Goal: Task Accomplishment & Management: Manage account settings

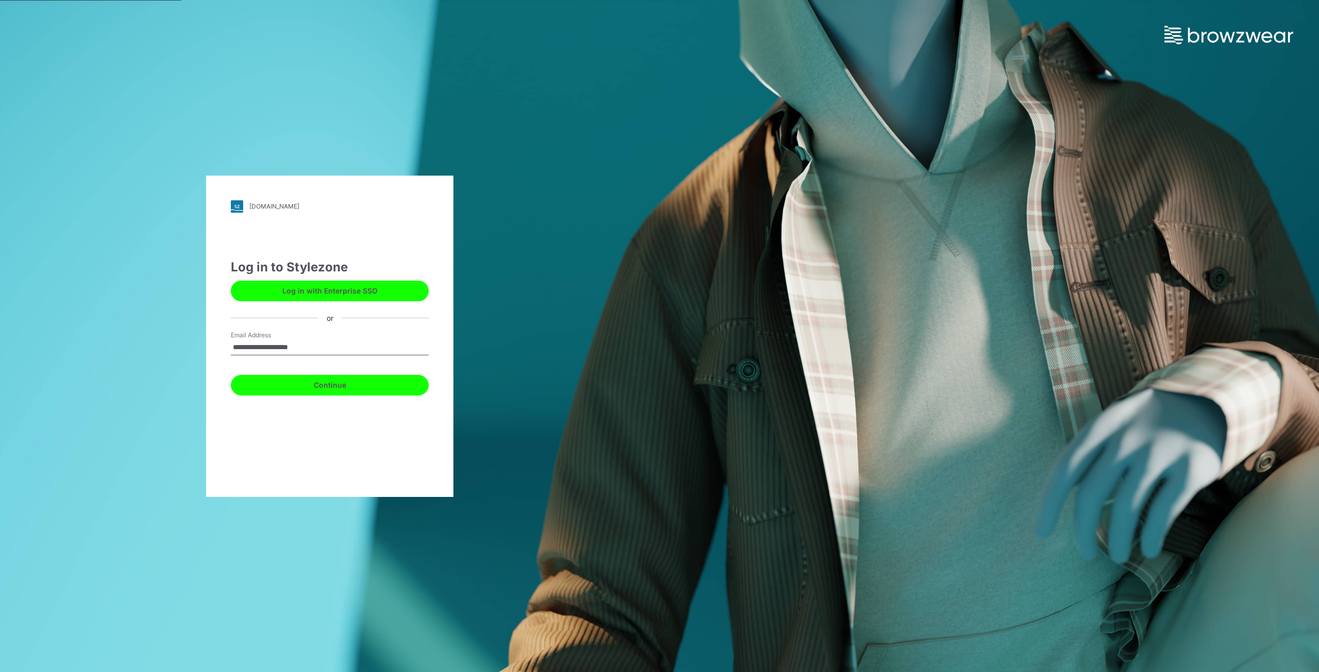
click at [250, 393] on button "Continue" at bounding box center [330, 385] width 198 height 21
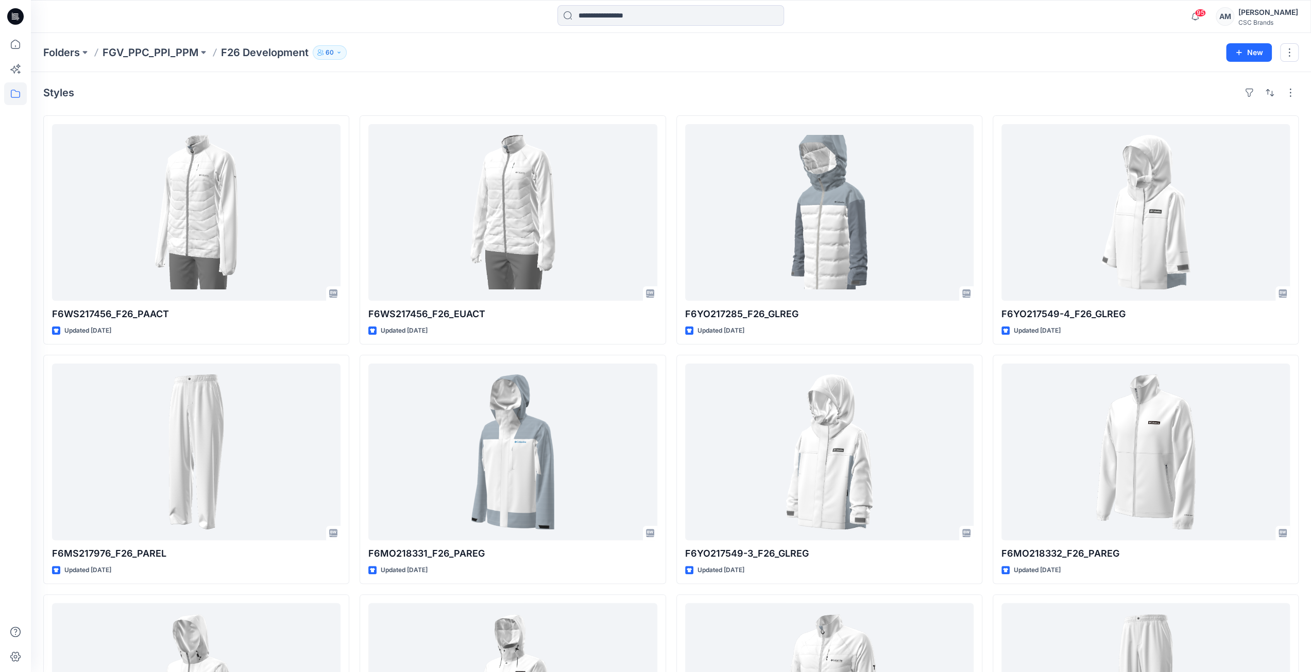
click at [1303, 586] on div "Styles F6WS217456_F26_PAACT Updated 4 days ago F6MS217976_F26_PAREL Updated 12 …" at bounding box center [671, 473] width 1281 height 802
click at [258, 52] on p "F26 Development" at bounding box center [265, 52] width 88 height 14
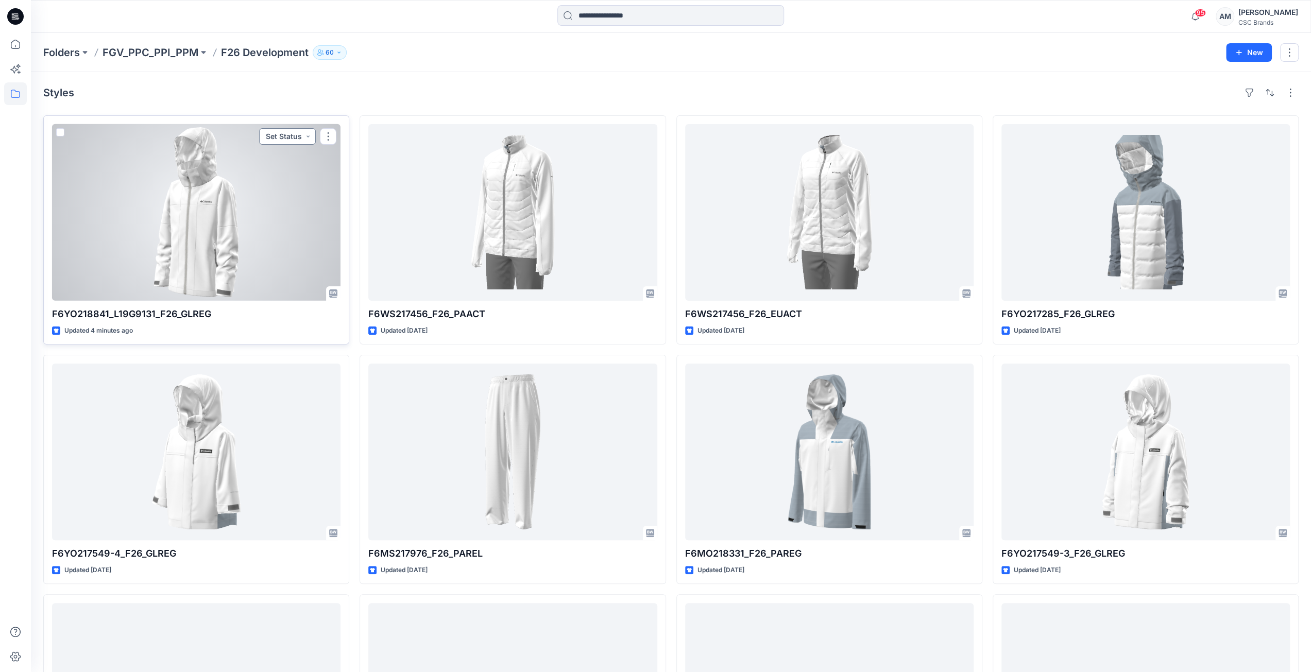
click at [286, 131] on button "Set Status" at bounding box center [287, 136] width 57 height 16
click at [268, 251] on p "F/A Virtual" at bounding box center [261, 252] width 35 height 13
click at [257, 211] on div at bounding box center [196, 212] width 289 height 177
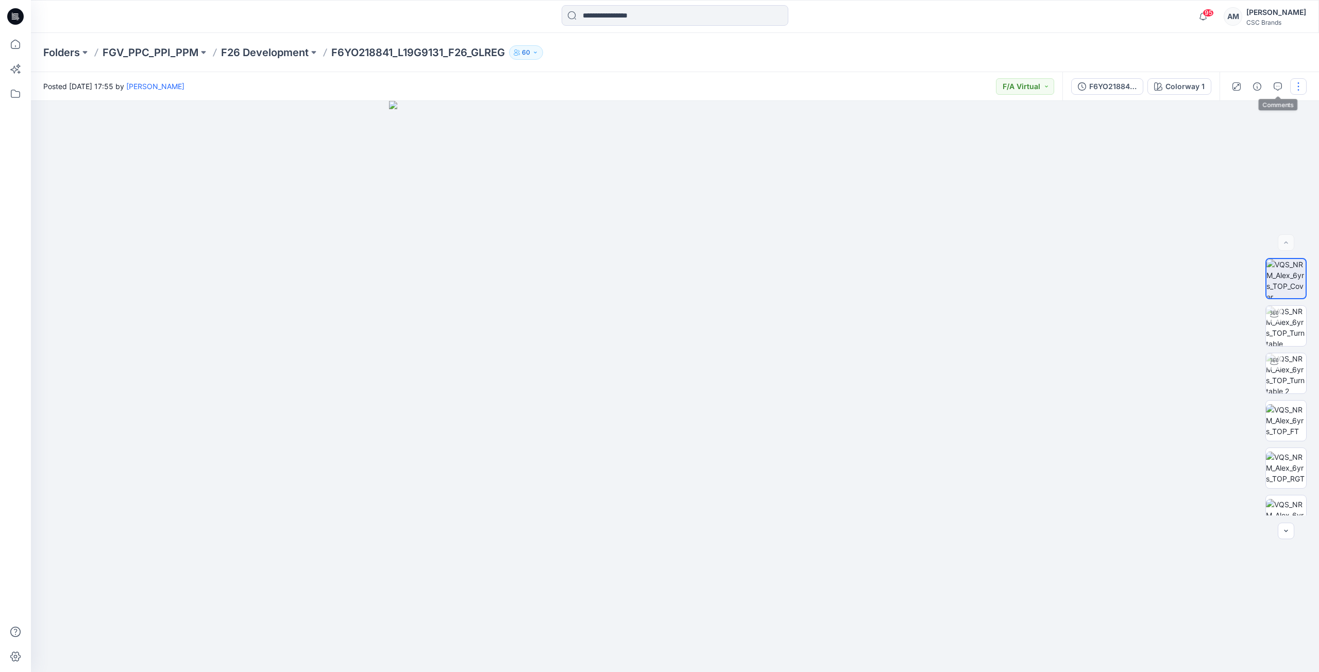
click at [1303, 90] on button "button" at bounding box center [1298, 86] width 16 height 16
click at [1238, 137] on p "Edit" at bounding box center [1232, 139] width 13 height 11
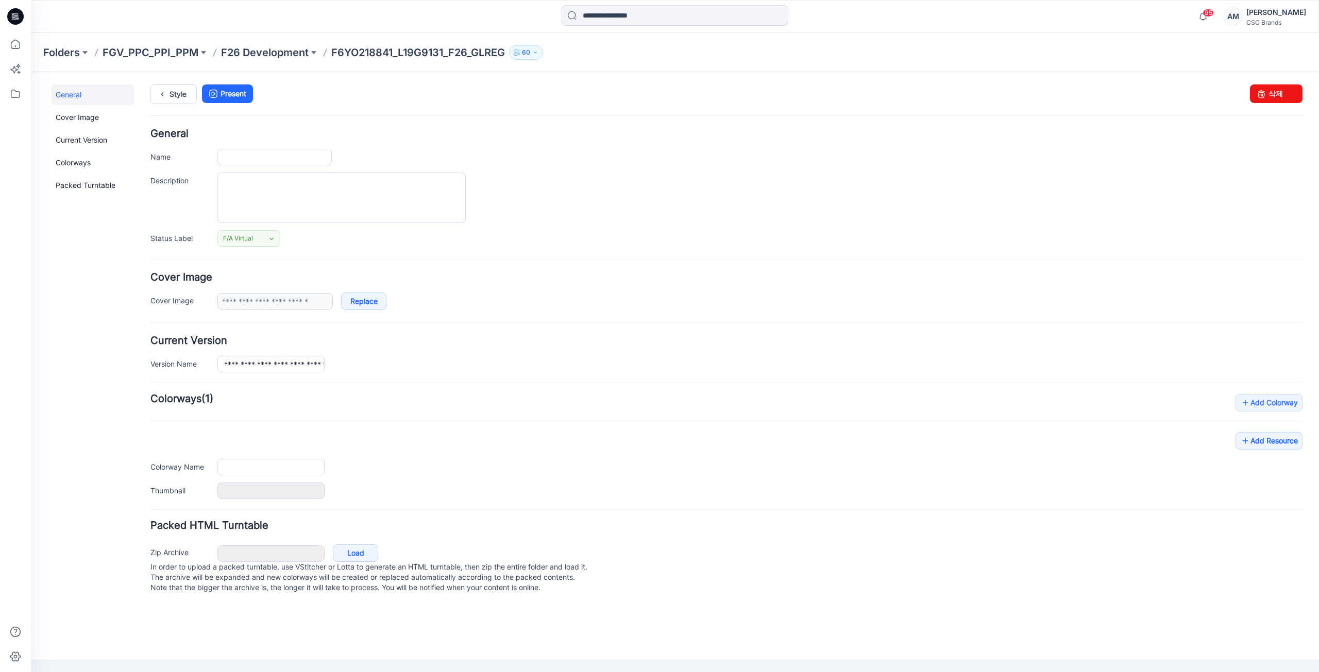
type input "**********"
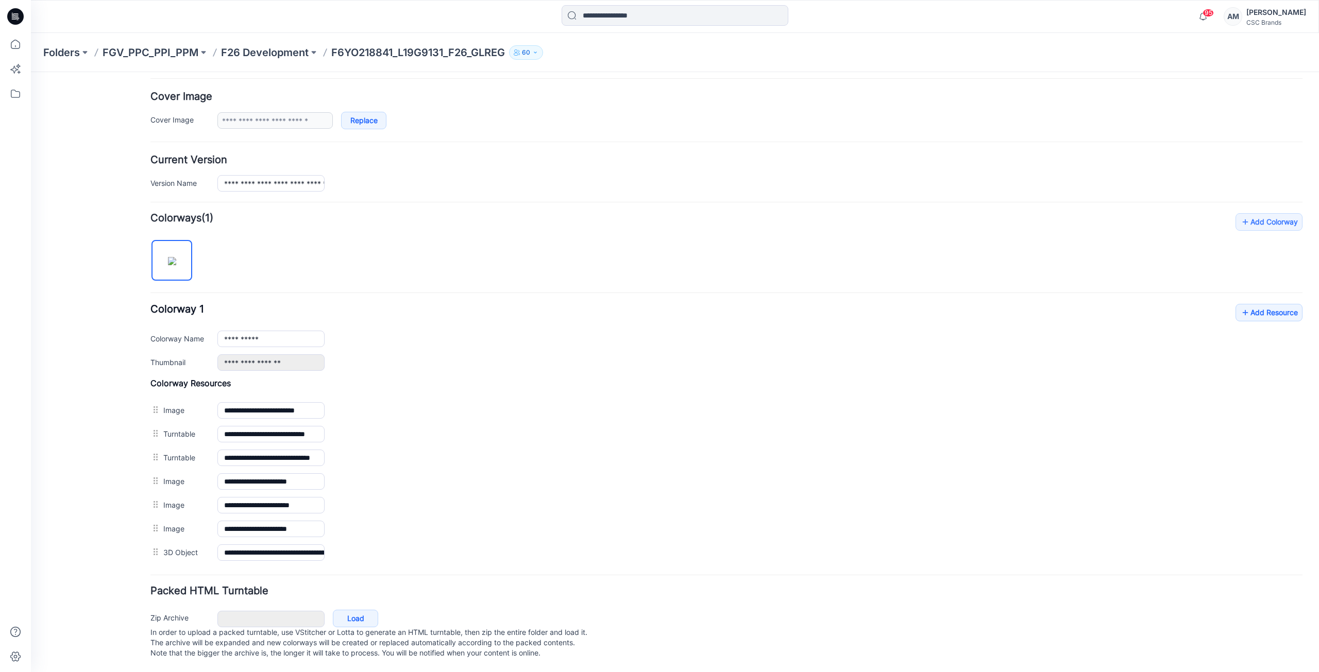
scroll to position [186, 0]
click at [1244, 308] on link "Add Resource" at bounding box center [1269, 313] width 67 height 18
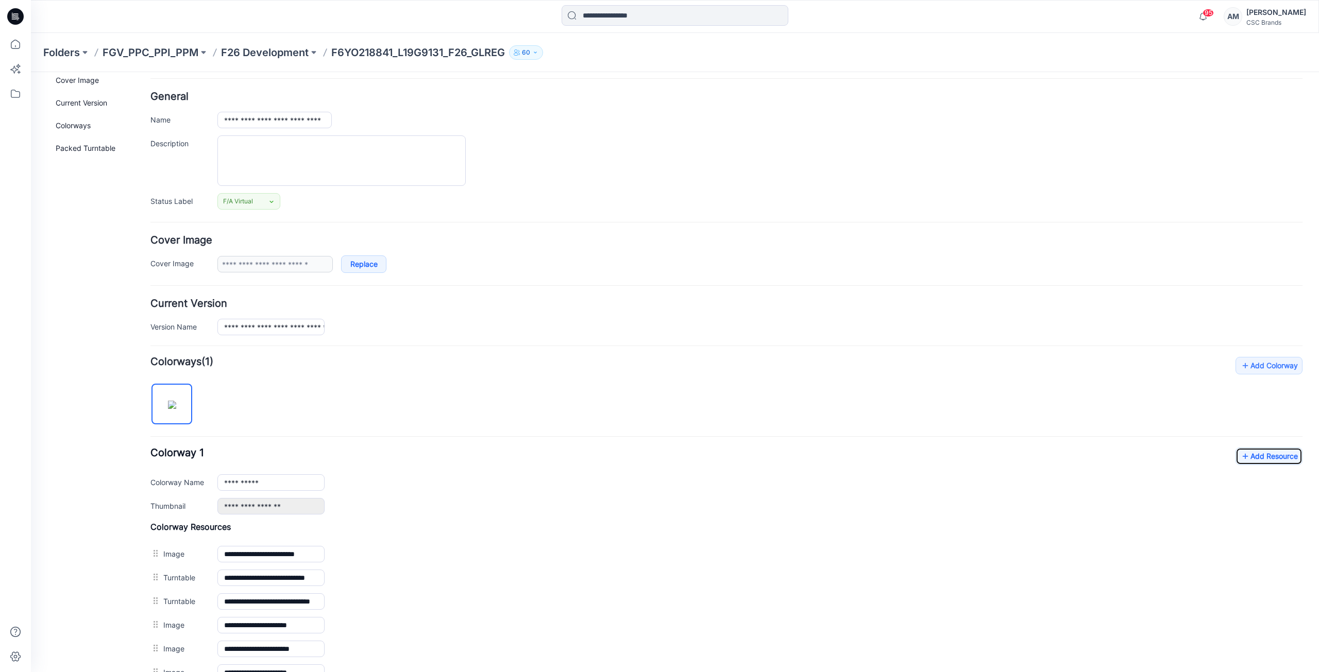
scroll to position [0, 0]
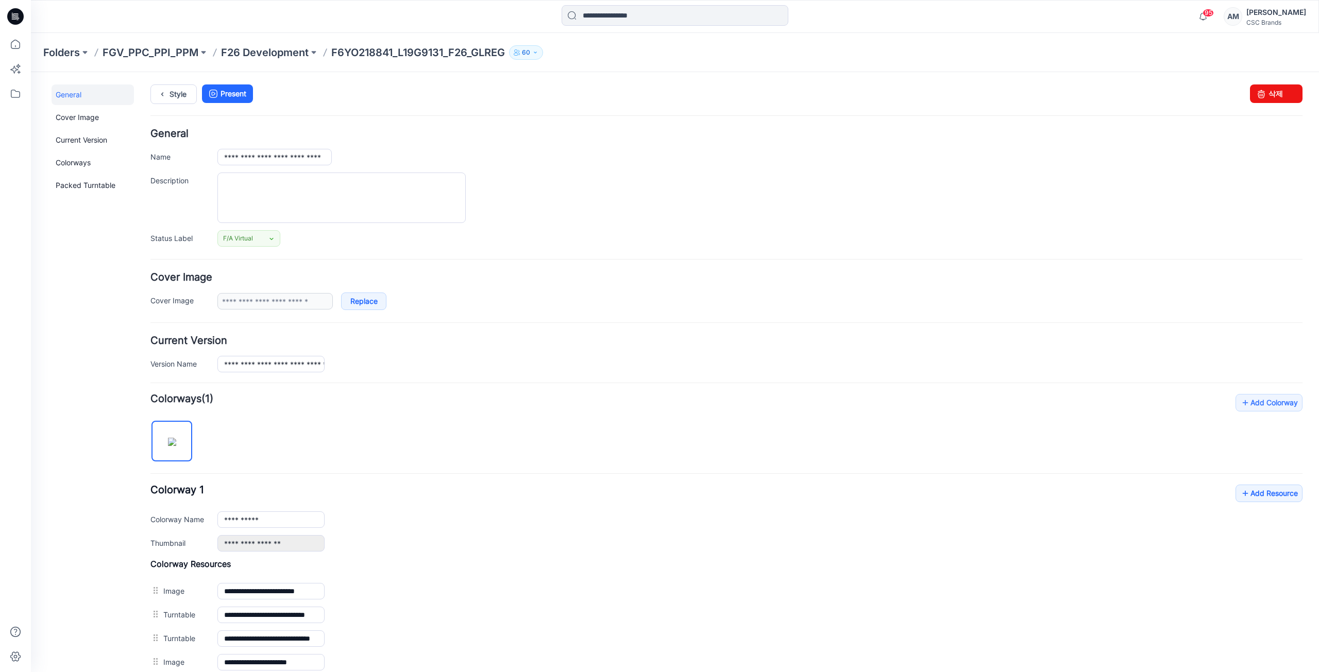
drag, startPoint x: 659, startPoint y: 498, endPoint x: 491, endPoint y: 81, distance: 449.9
drag, startPoint x: 1045, startPoint y: 422, endPoint x: 806, endPoint y: -9, distance: 493.2
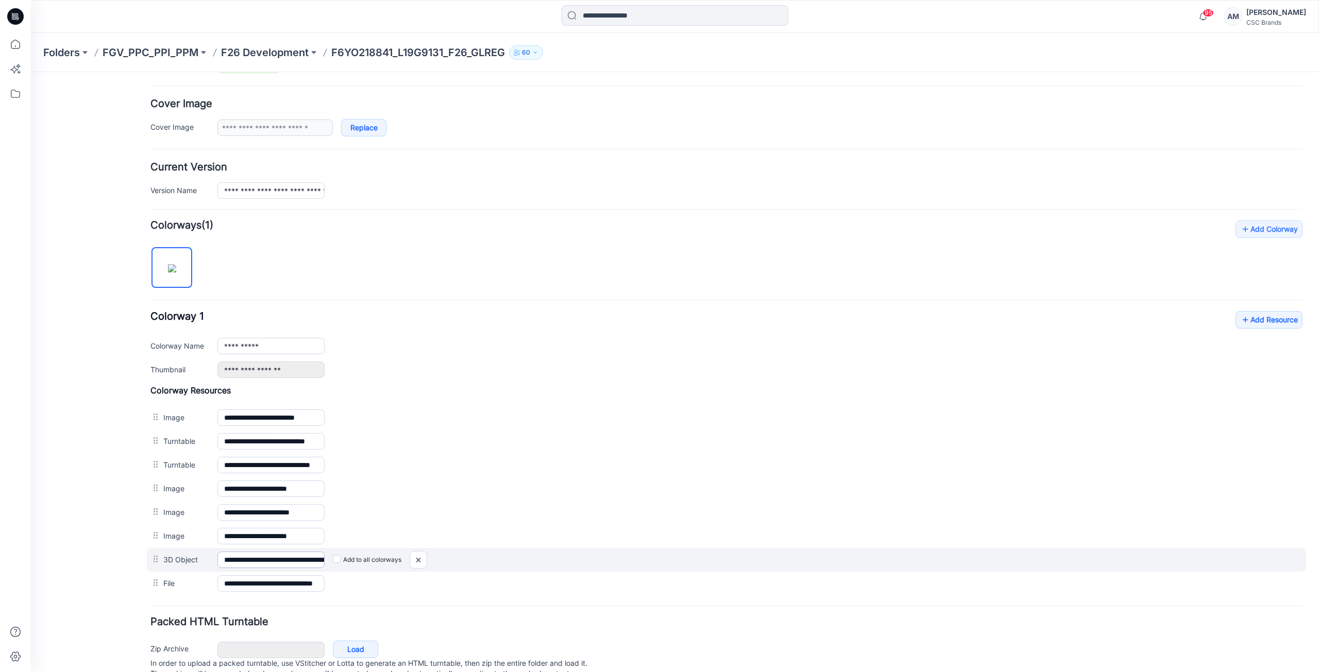
scroll to position [158, 0]
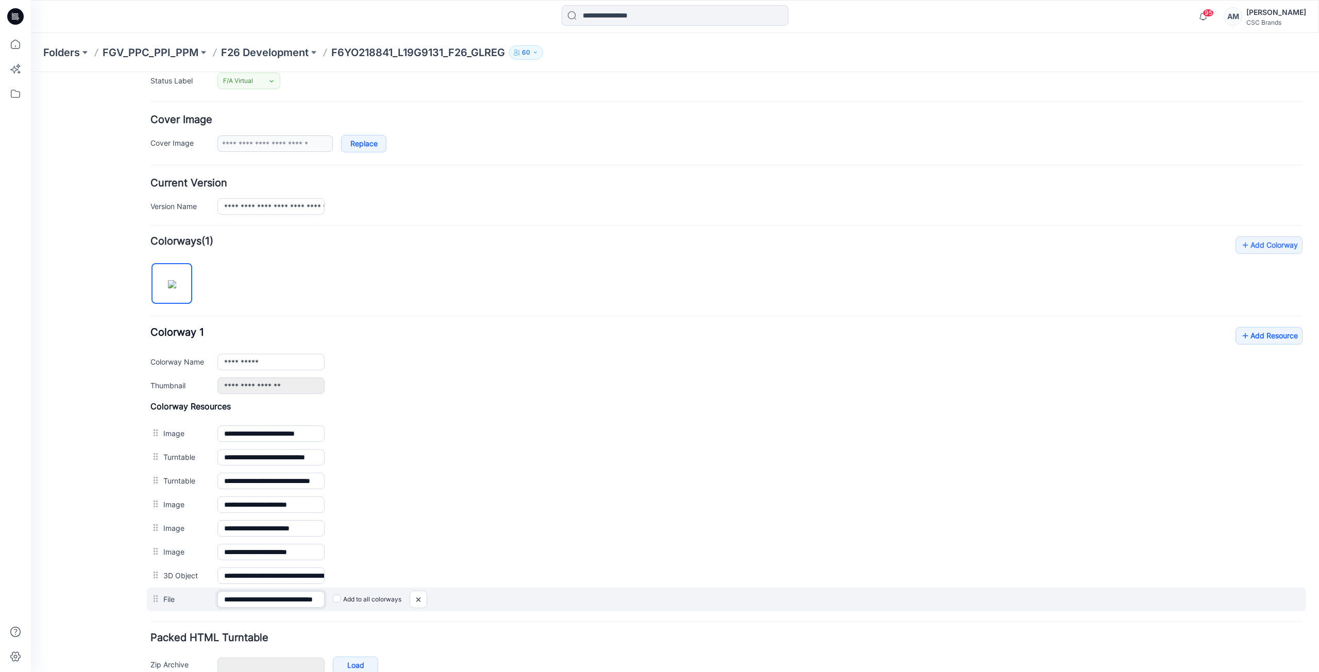
click at [302, 597] on input "**********" at bounding box center [270, 600] width 107 height 16
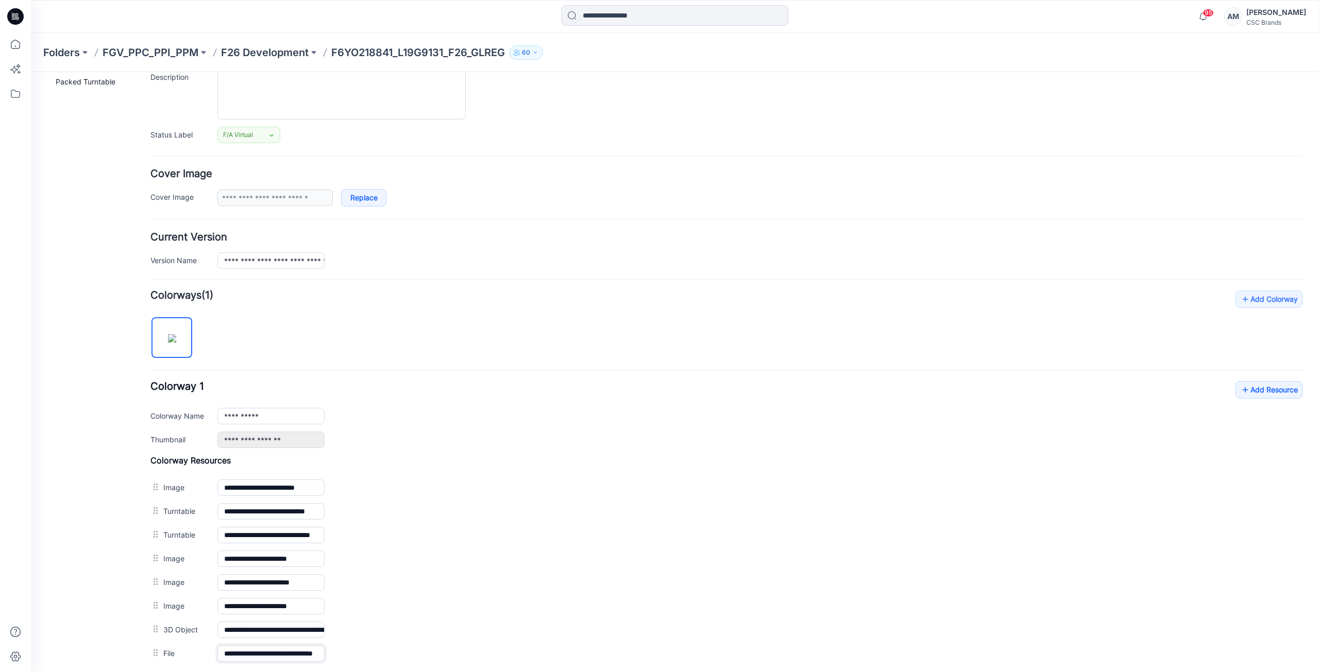
scroll to position [0, 0]
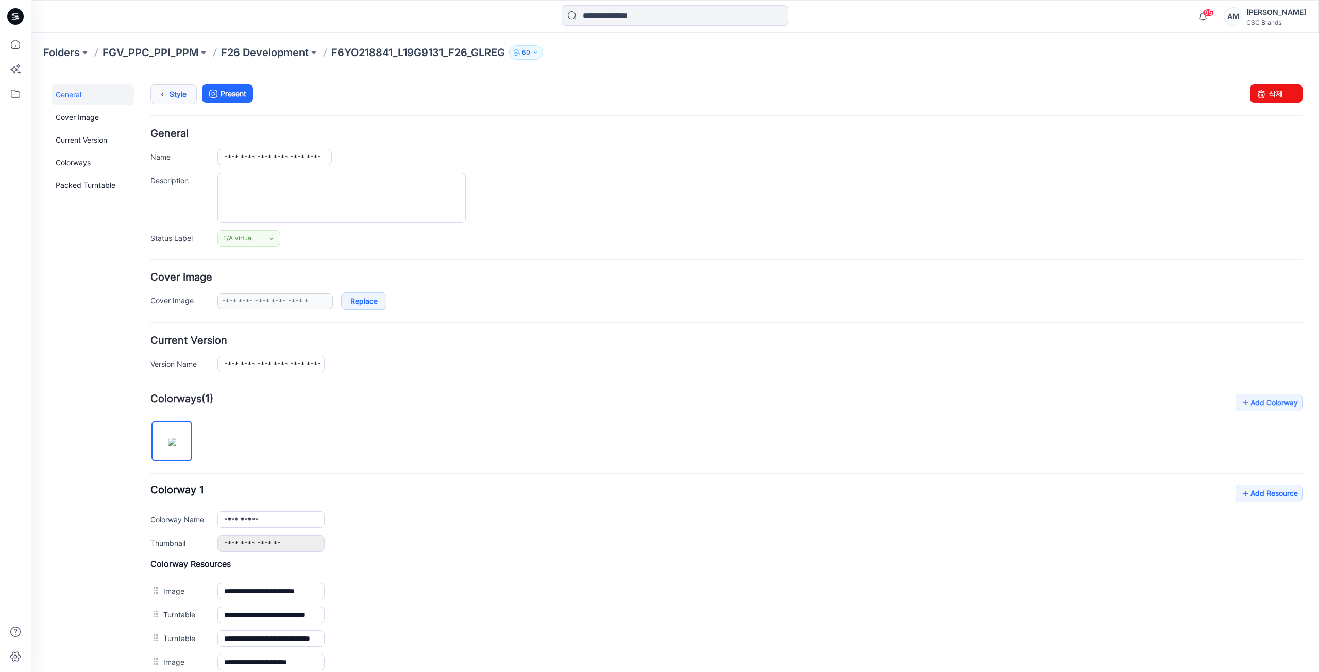
click at [192, 97] on link "Style" at bounding box center [173, 95] width 46 height 20
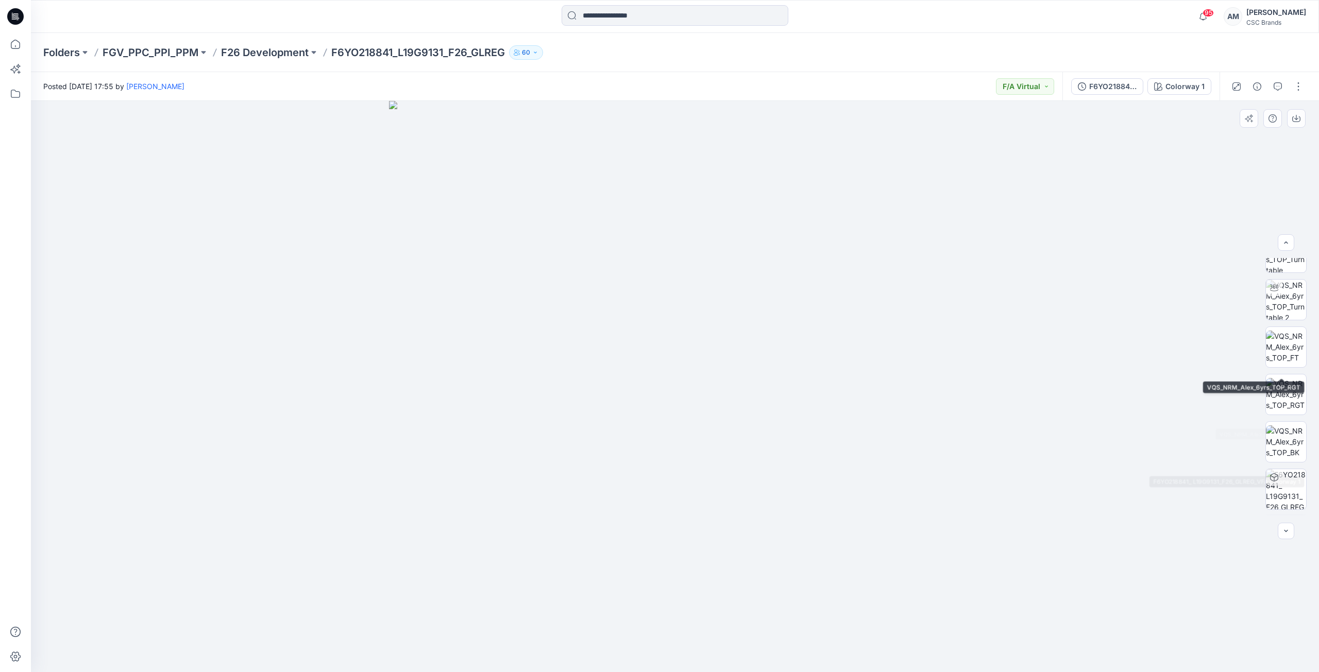
scroll to position [115, 0]
